Goal: Task Accomplishment & Management: Manage account settings

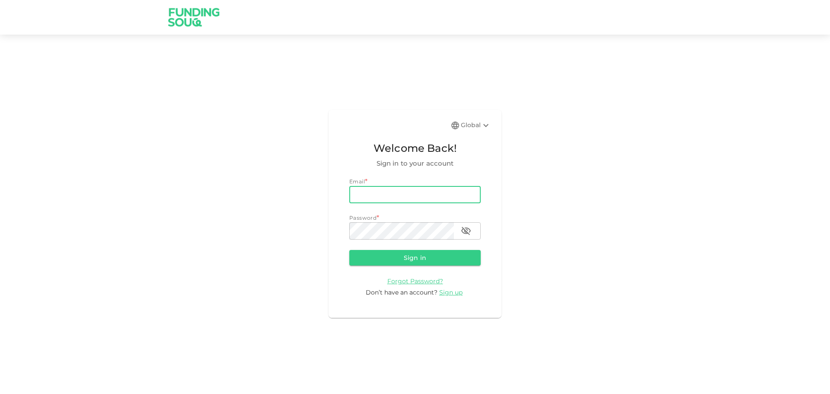
drag, startPoint x: 426, startPoint y: 191, endPoint x: 426, endPoint y: 197, distance: 6.5
click at [426, 191] on input "email" at bounding box center [414, 194] width 131 height 17
type input "[EMAIL_ADDRESS][DOMAIN_NAME]"
click at [419, 262] on button "Sign in" at bounding box center [414, 258] width 131 height 16
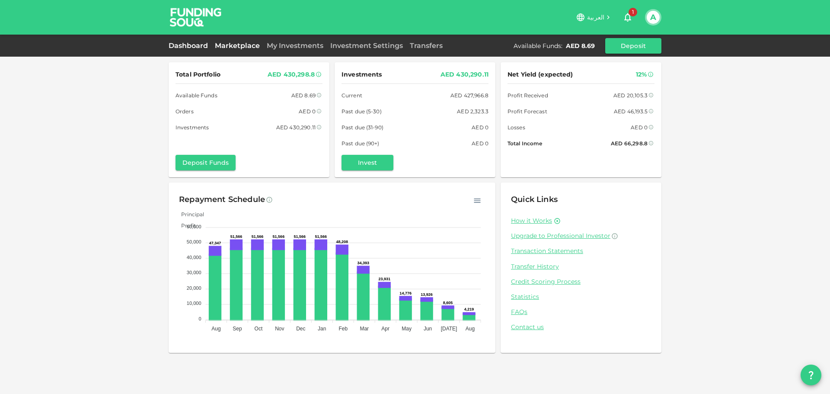
click at [243, 41] on link "Marketplace" at bounding box center [237, 45] width 52 height 8
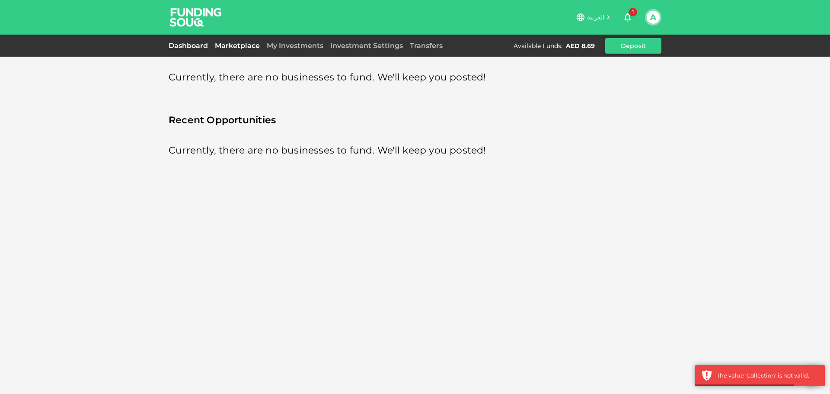
click at [201, 44] on link "Dashboard" at bounding box center [189, 45] width 43 height 8
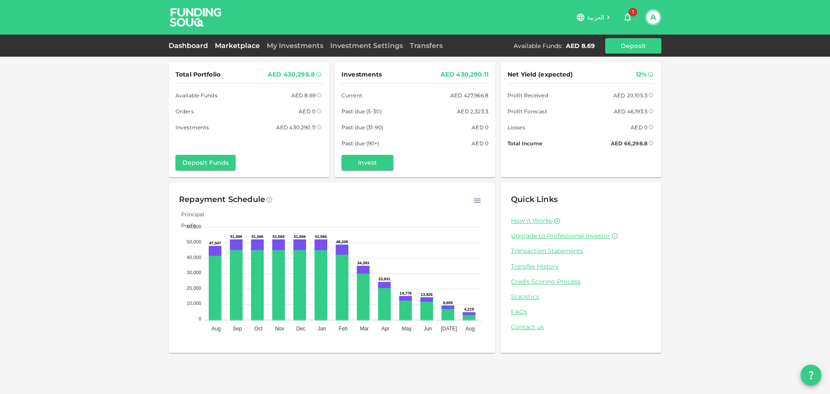
click at [245, 46] on link "Marketplace" at bounding box center [237, 45] width 52 height 8
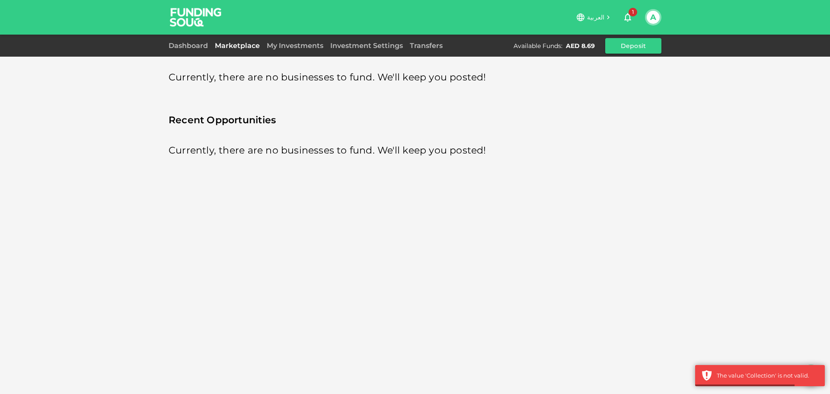
click at [304, 34] on div "العربية 1 A" at bounding box center [414, 17] width 493 height 35
click at [300, 41] on link "My Investments" at bounding box center [295, 45] width 64 height 8
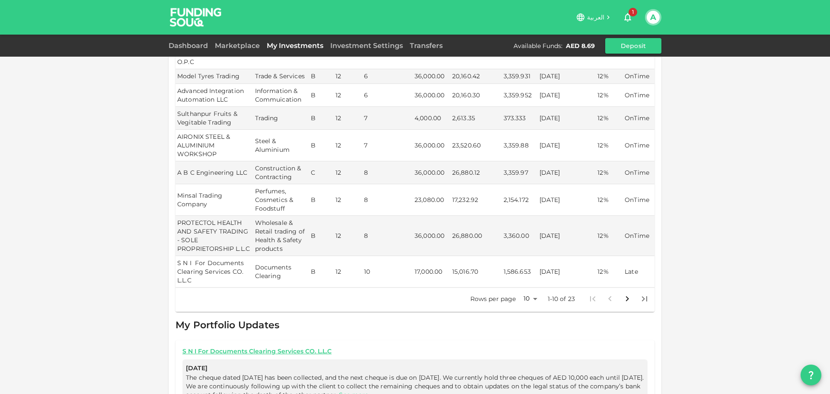
scroll to position [285, 0]
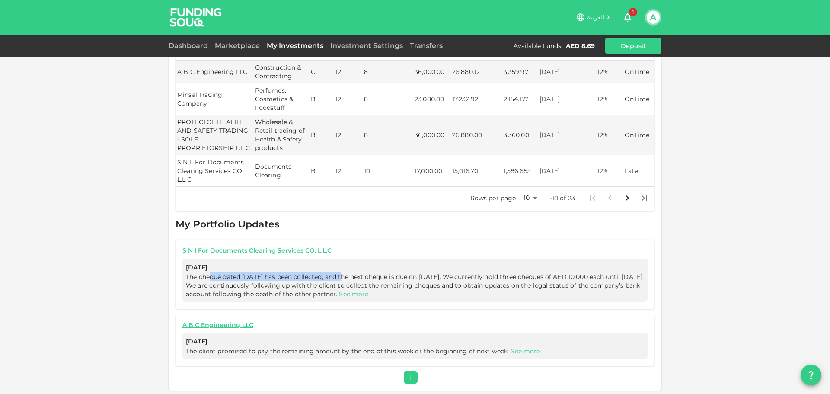
drag, startPoint x: 210, startPoint y: 272, endPoint x: 341, endPoint y: 274, distance: 131.8
click at [341, 274] on span "The cheque dated [DATE] has been collected, and the next cheque is due on [DATE…" at bounding box center [415, 285] width 458 height 25
click at [411, 287] on span "The cheque dated [DATE] has been collected, and the next cheque is due on [DATE…" at bounding box center [415, 285] width 458 height 25
click at [368, 291] on link "See more" at bounding box center [353, 294] width 29 height 8
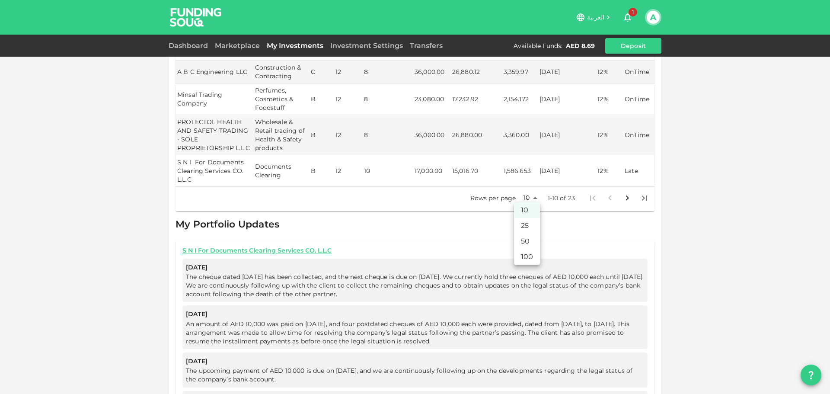
click at [528, 197] on body "العربية 1 A Dashboard Marketplace My Investments Investment Settings Transfers …" at bounding box center [415, 197] width 830 height 394
click at [528, 236] on li "50" at bounding box center [527, 241] width 26 height 16
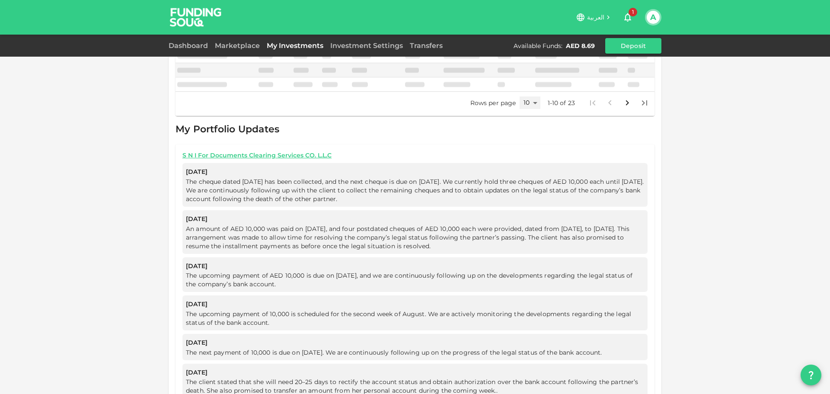
scroll to position [0, 0]
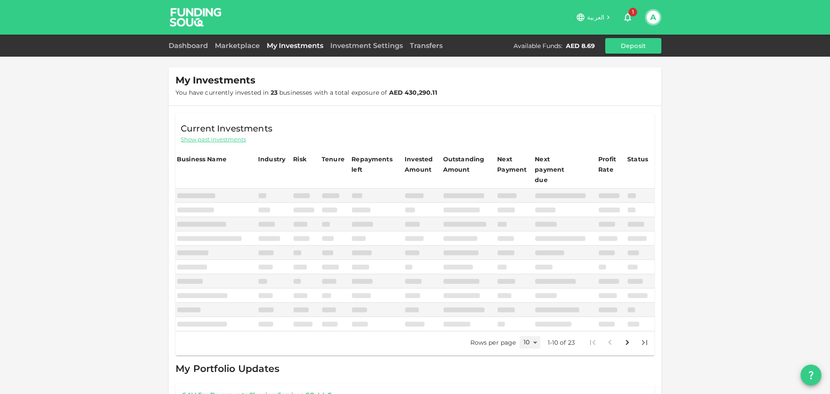
type input "50"
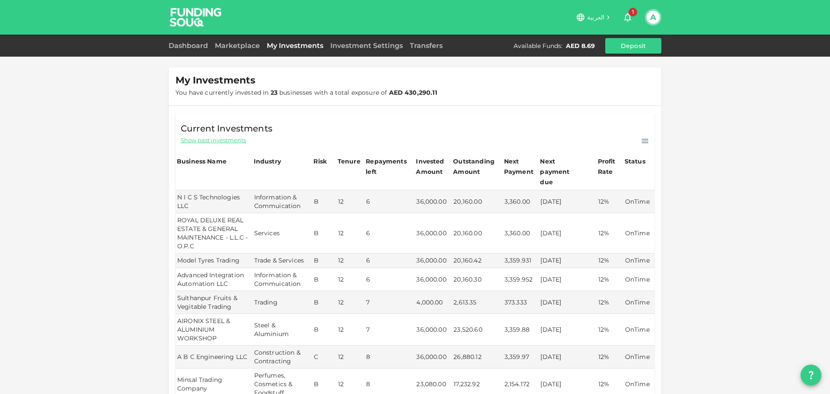
drag, startPoint x: 567, startPoint y: 193, endPoint x: 567, endPoint y: 211, distance: 18.2
click at [370, 48] on link "Investment Settings" at bounding box center [366, 45] width 79 height 8
